Goal: Transaction & Acquisition: Subscribe to service/newsletter

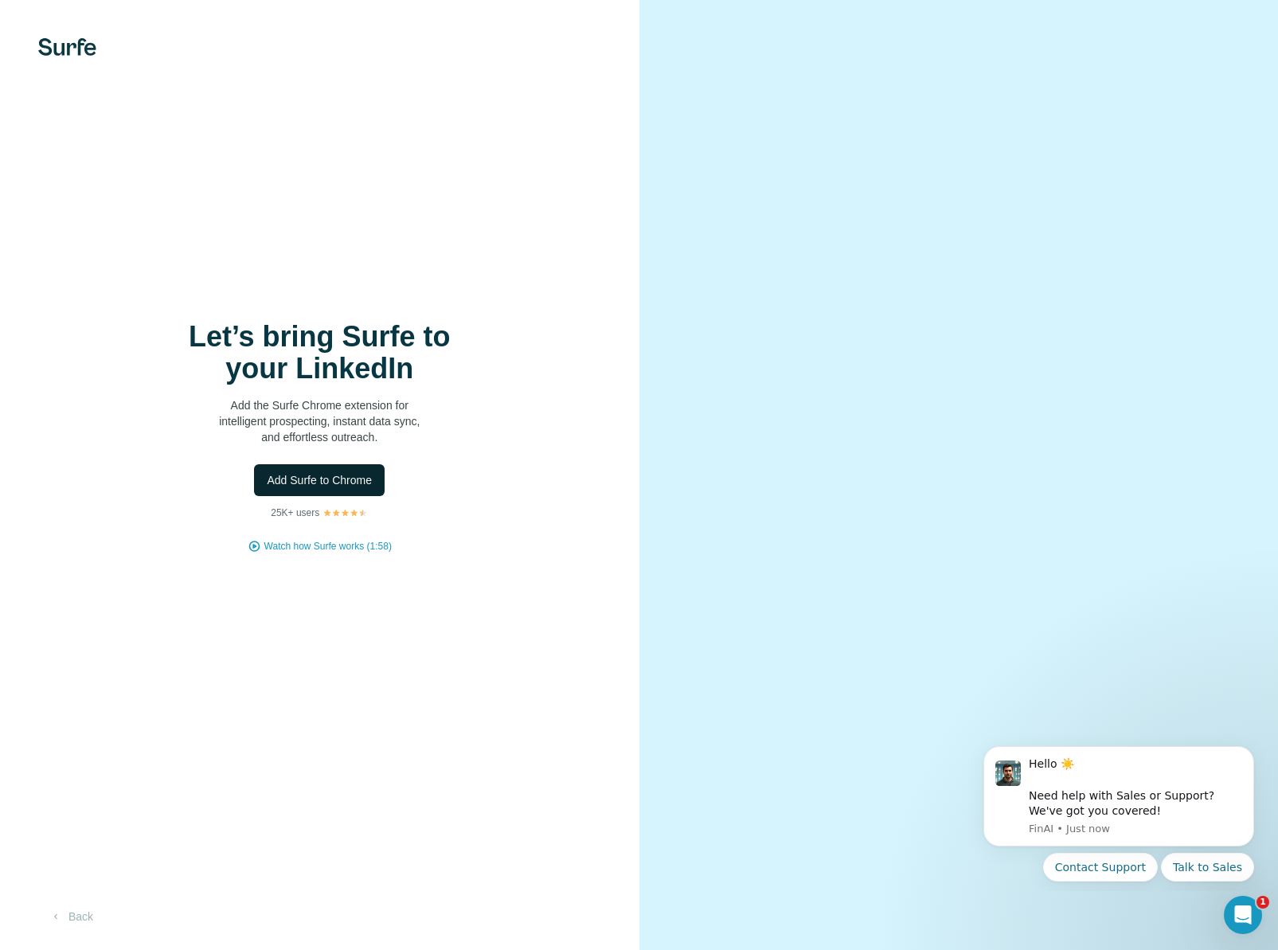
click at [353, 477] on span "Add Surfe to Chrome" at bounding box center [319, 480] width 105 height 16
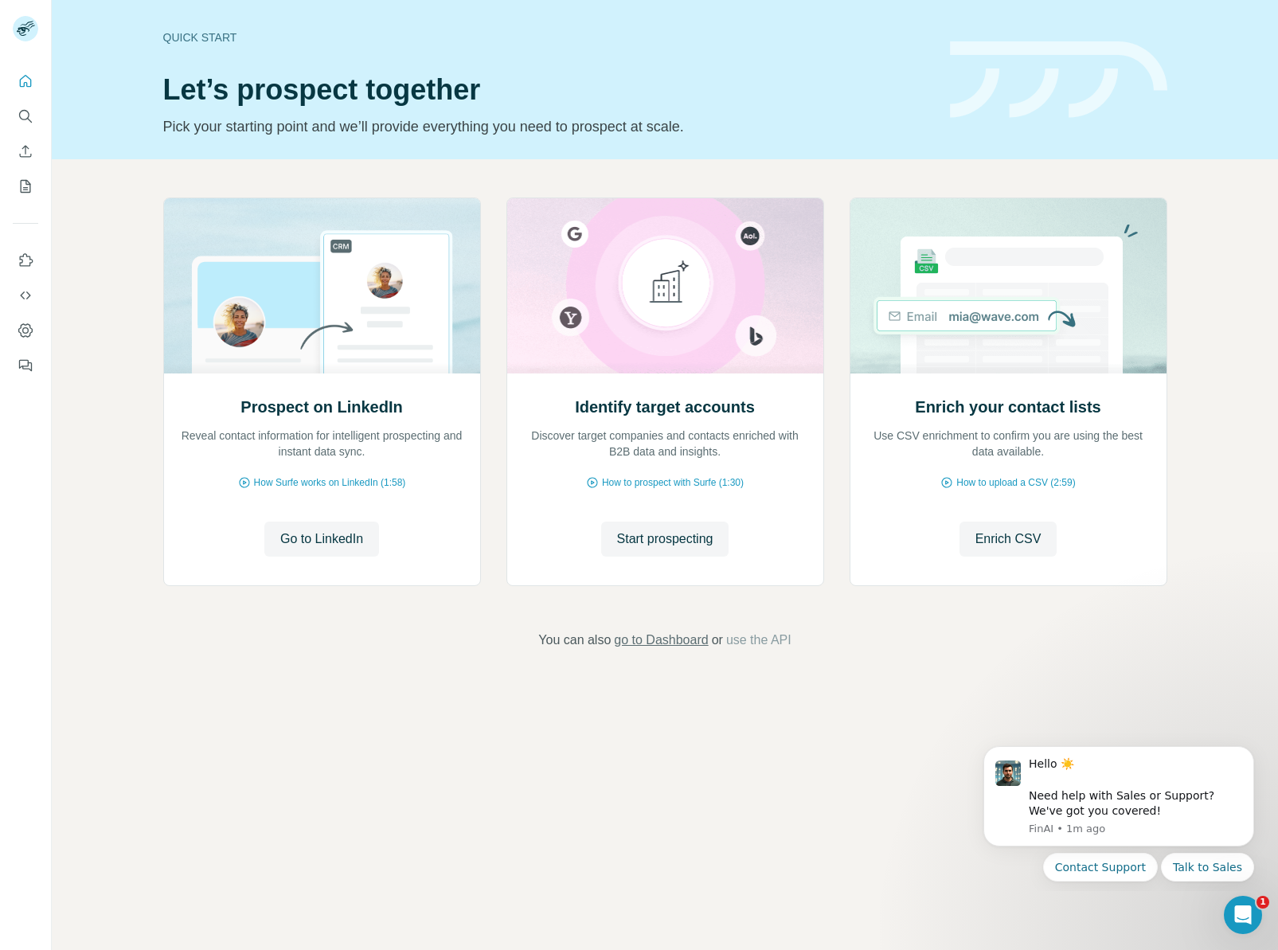
click at [667, 638] on span "go to Dashboard" at bounding box center [661, 639] width 94 height 19
click at [339, 532] on span "Go to LinkedIn" at bounding box center [321, 538] width 83 height 19
